Goal: Find specific page/section

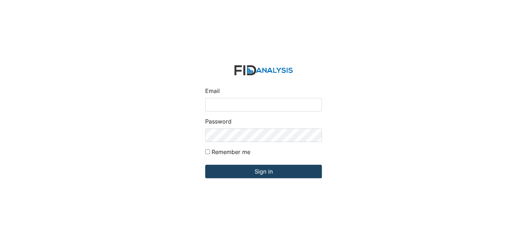
type input "[EMAIL_ADDRESS][DOMAIN_NAME]"
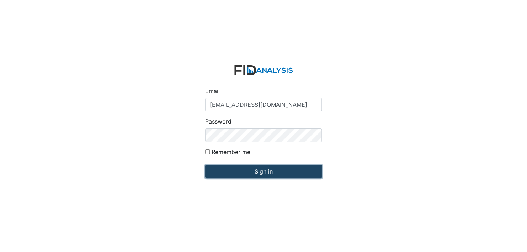
click at [266, 171] on input "Sign in" at bounding box center [263, 172] width 117 height 14
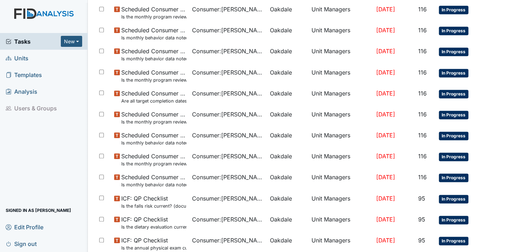
scroll to position [113, 0]
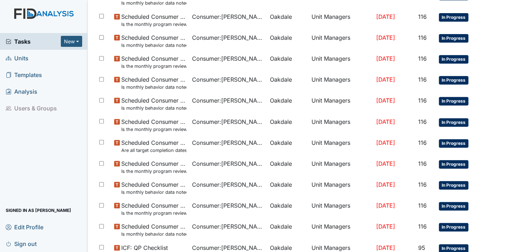
click at [20, 57] on span "Units" at bounding box center [17, 58] width 23 height 11
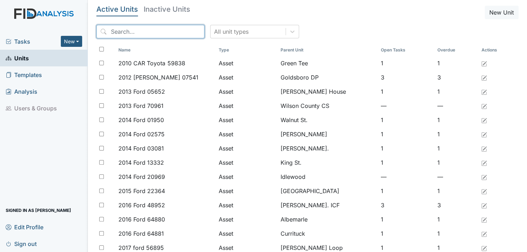
click at [163, 32] on input "search" at bounding box center [150, 32] width 108 height 14
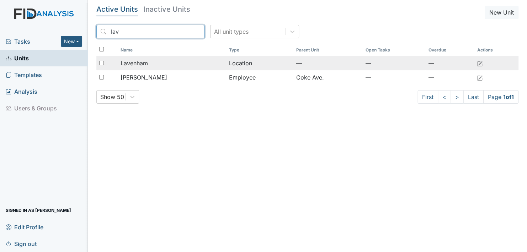
type input "lav"
click at [137, 63] on span "Lavenham" at bounding box center [134, 63] width 27 height 9
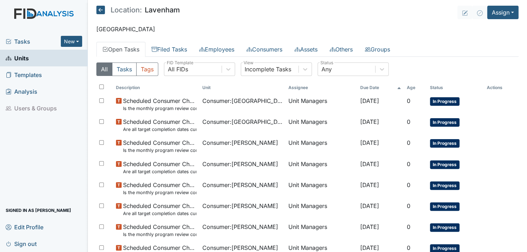
click at [121, 48] on link "Open Tasks" at bounding box center [120, 49] width 49 height 15
